Goal: Ask a question

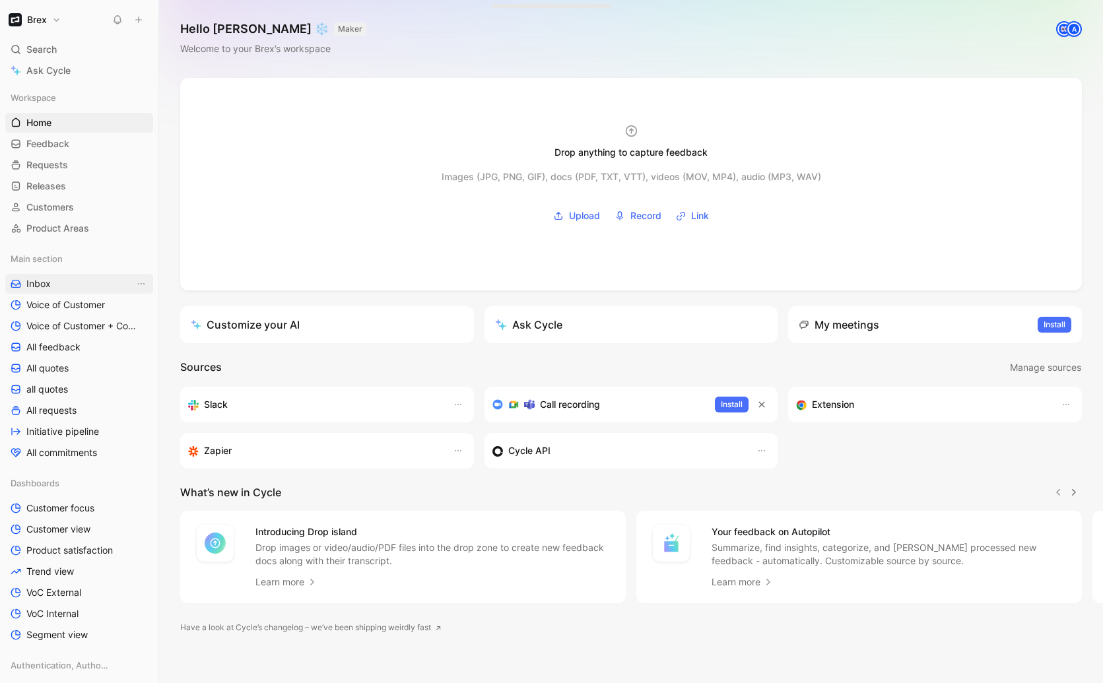
click at [78, 287] on link "Inbox" at bounding box center [79, 284] width 148 height 20
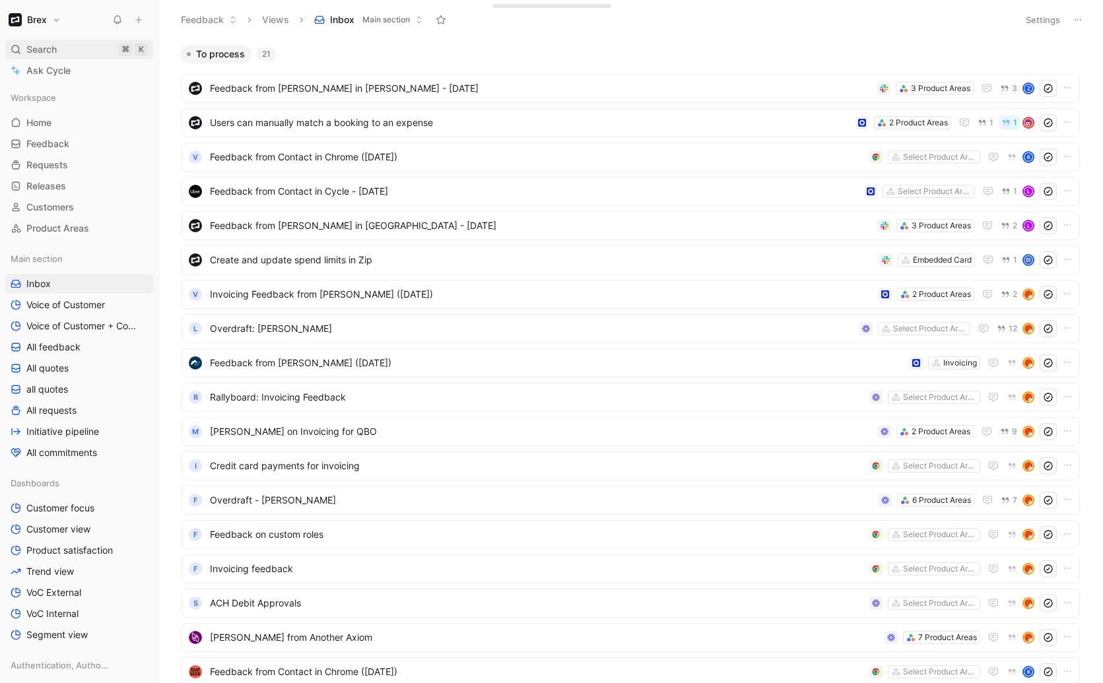
click at [60, 55] on div "Search ⌘ K" at bounding box center [79, 50] width 148 height 20
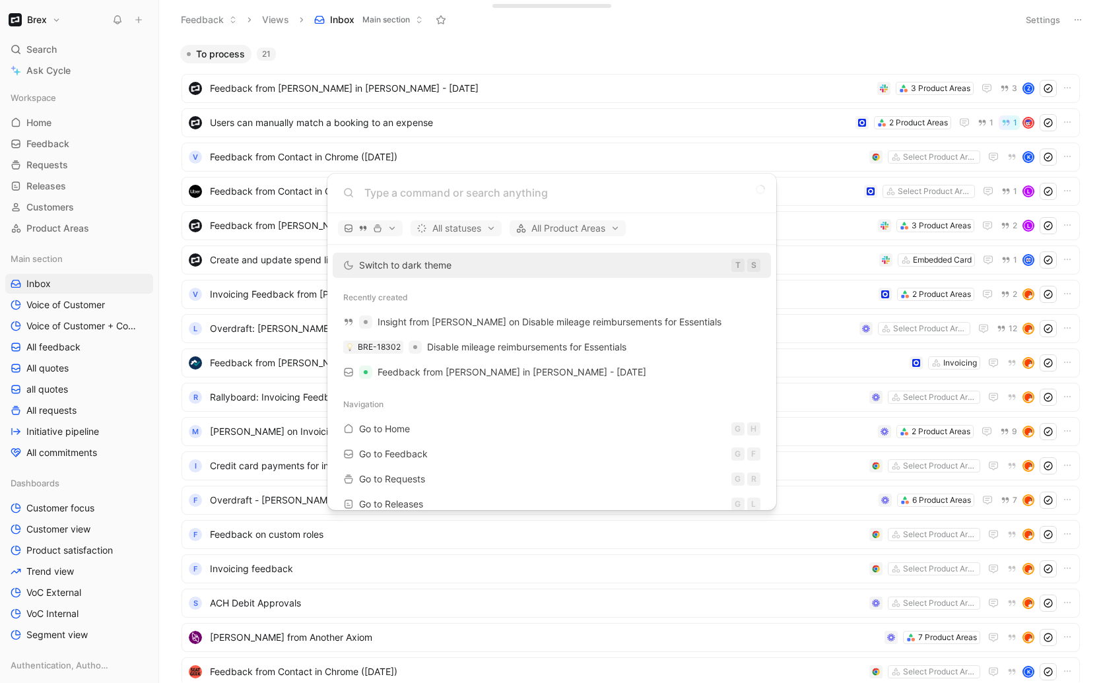
click at [433, 197] on input at bounding box center [562, 193] width 396 height 16
click at [47, 75] on body "Brex Search ⌘ K Ask Cycle Workspace Home G then H Feedback G then F Requests G …" at bounding box center [551, 341] width 1103 height 683
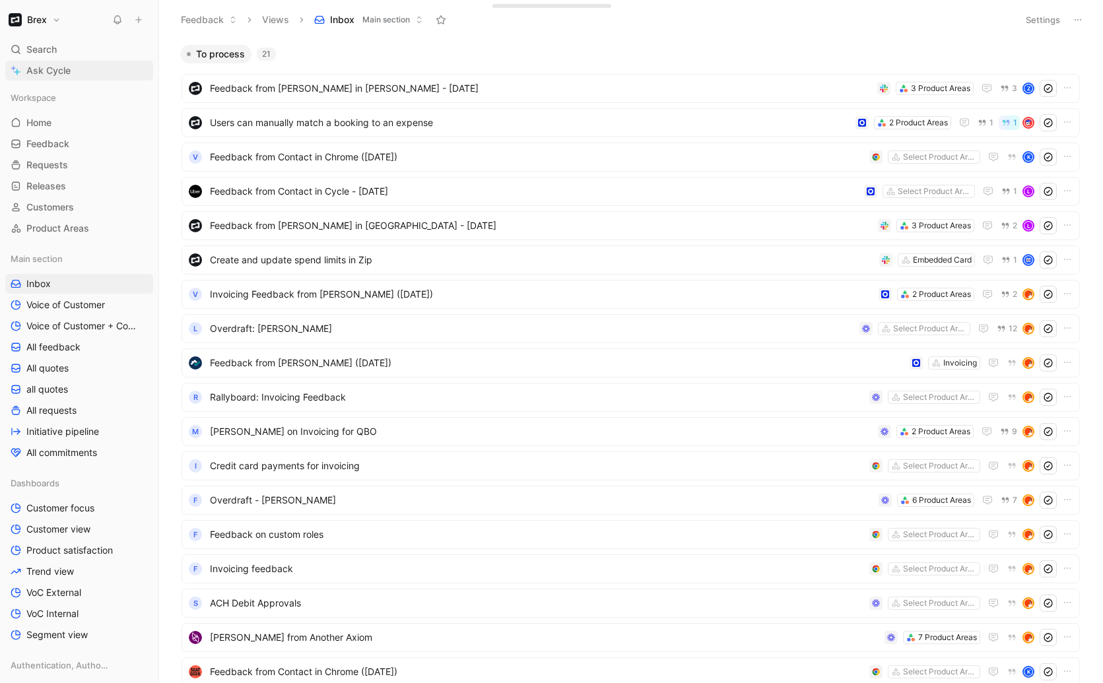
click at [46, 73] on span "Ask Cycle" at bounding box center [48, 71] width 44 height 16
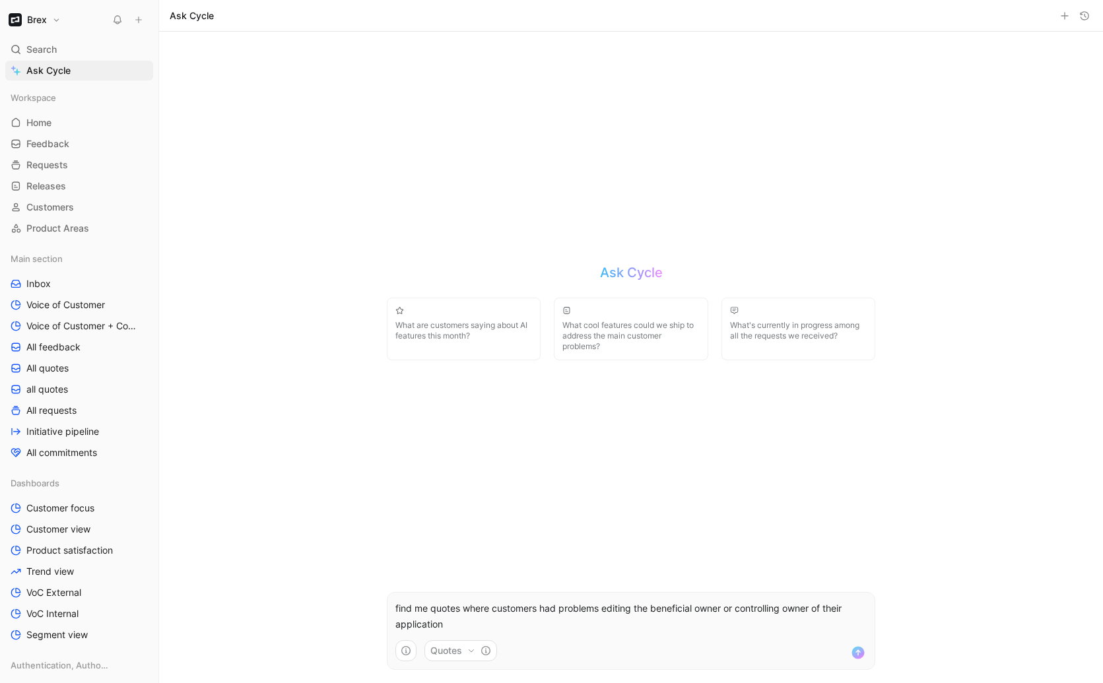
click at [817, 609] on p "find me quotes where customers had problems editing the beneficial owner or con…" at bounding box center [630, 617] width 471 height 32
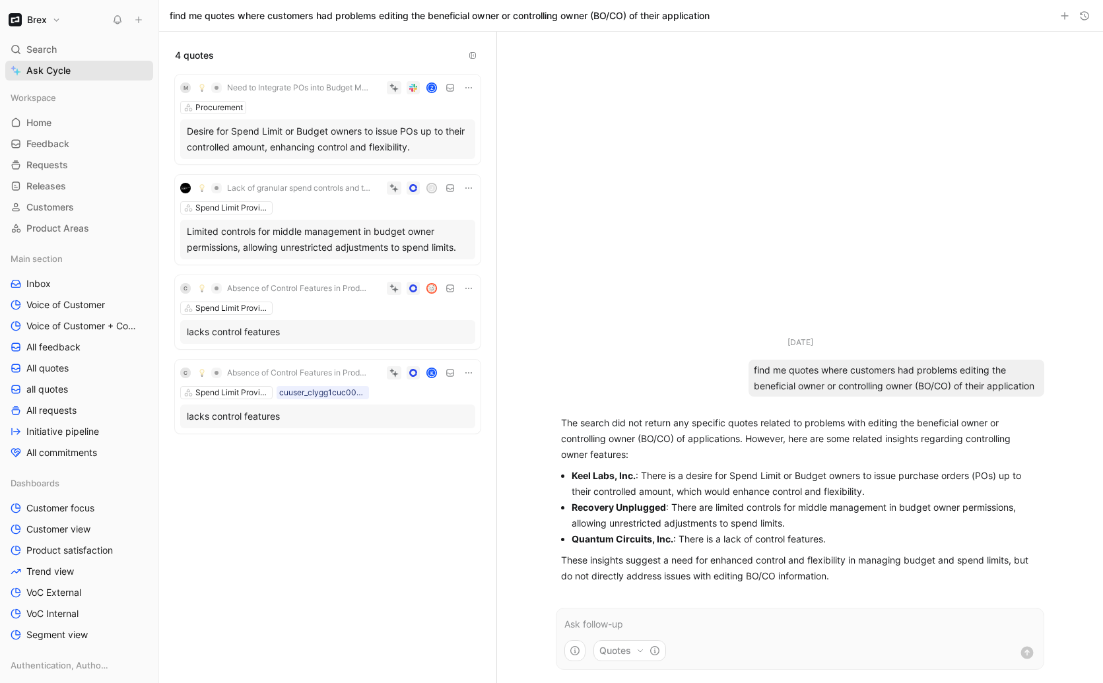
click at [72, 66] on link "Ask Cycle" at bounding box center [79, 71] width 148 height 20
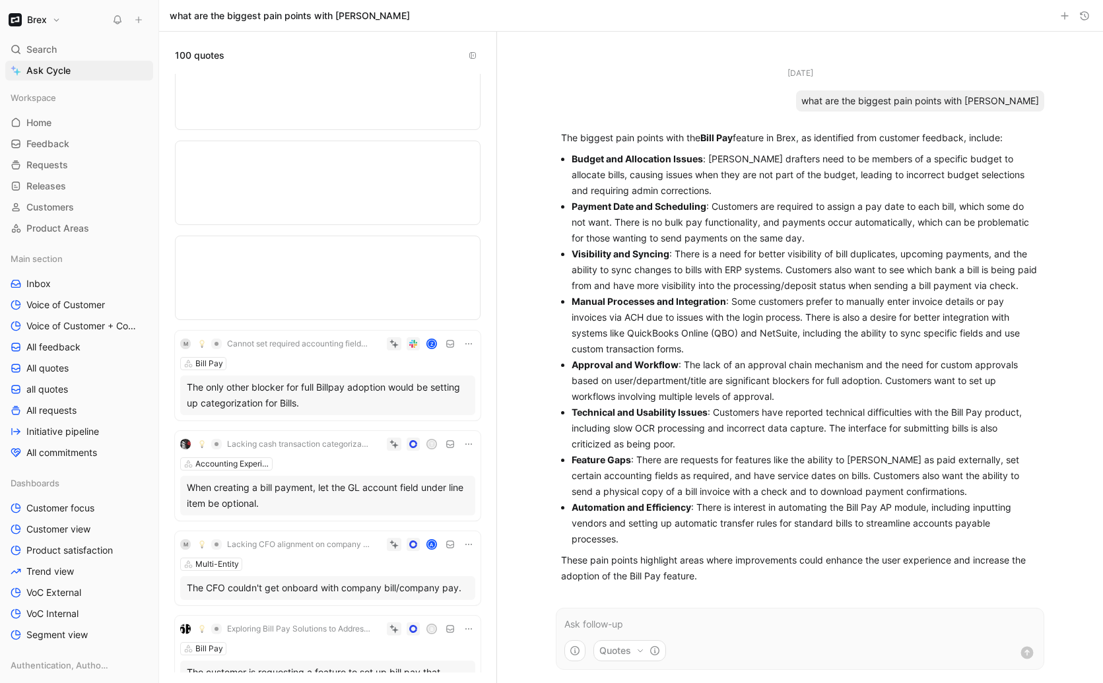
scroll to position [273, 0]
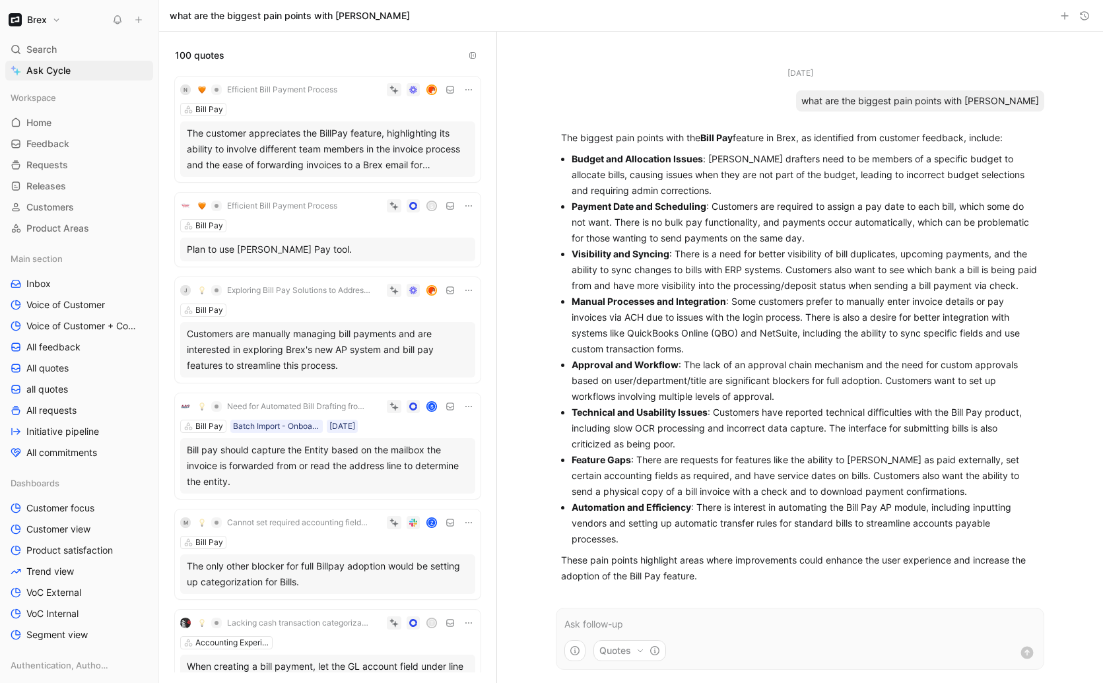
click at [745, 107] on ul "[DATE] what are the biggest pain points with bill pay The biggest pain points w…" at bounding box center [800, 328] width 515 height 523
